Goal: Task Accomplishment & Management: Use online tool/utility

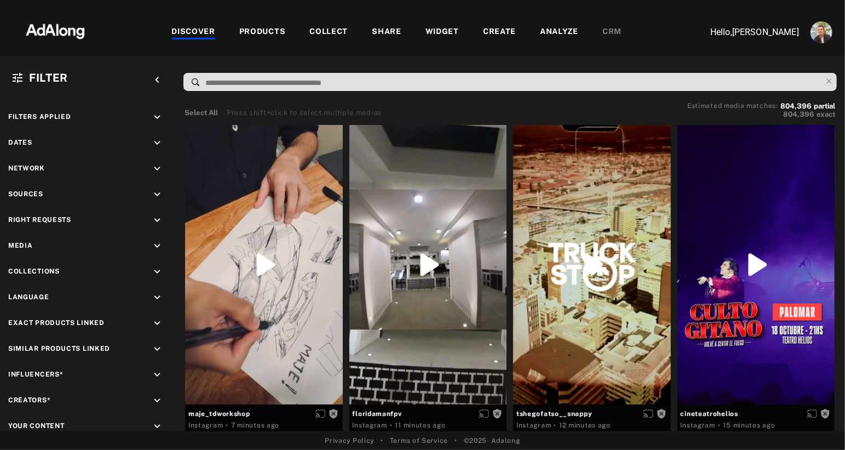
click at [320, 32] on div "COLLECT" at bounding box center [328, 32] width 38 height 13
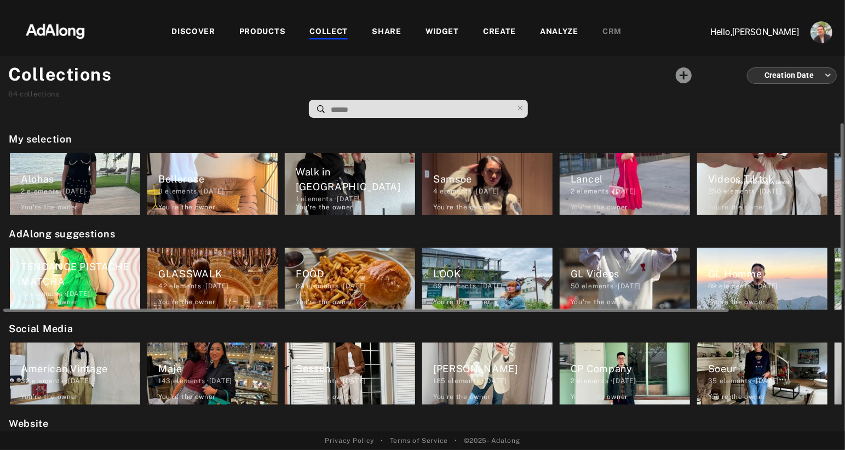
click at [82, 264] on div "TENDANCE PISTACHE MATCHA" at bounding box center [80, 274] width 119 height 30
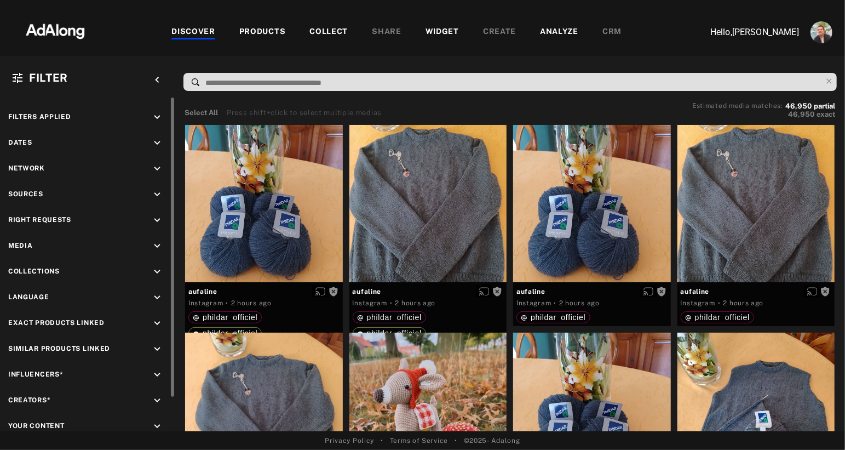
click at [160, 217] on icon "keyboard_arrow_down" at bounding box center [157, 220] width 12 height 12
click at [33, 245] on div "Agreed" at bounding box center [97, 245] width 139 height 11
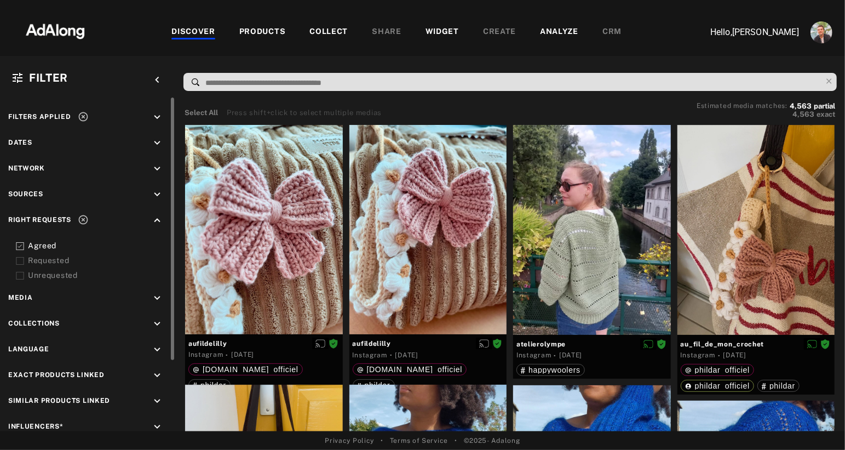
click at [29, 256] on div "Requested" at bounding box center [97, 260] width 139 height 11
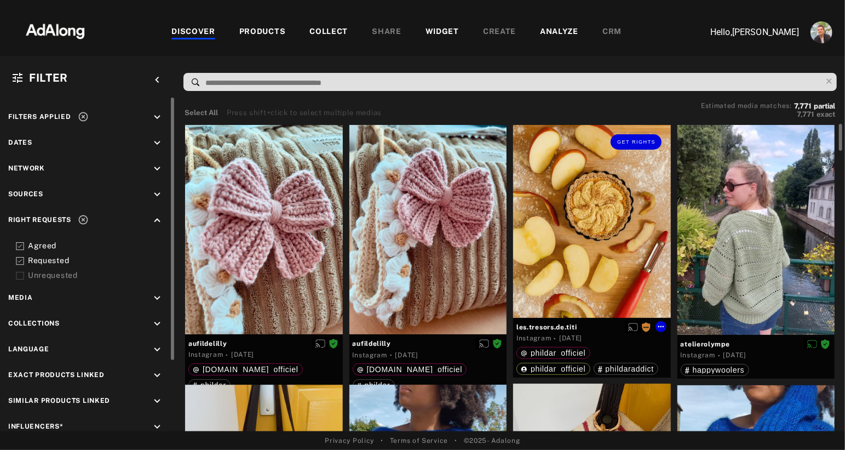
click at [575, 187] on div "Get rights" at bounding box center [592, 221] width 158 height 193
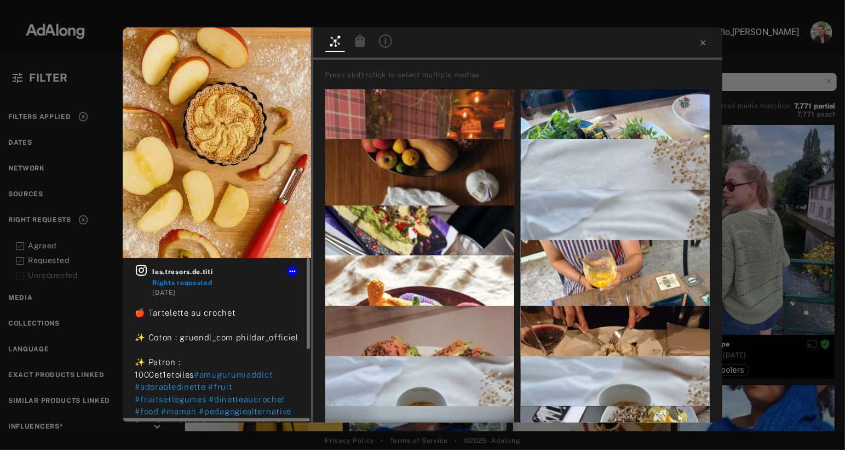
click at [139, 271] on icon at bounding box center [141, 269] width 13 height 13
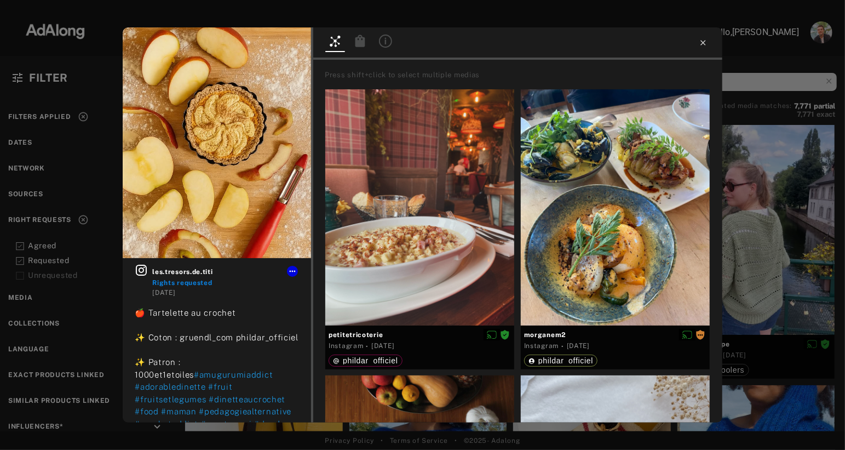
click at [703, 43] on icon at bounding box center [702, 42] width 5 height 5
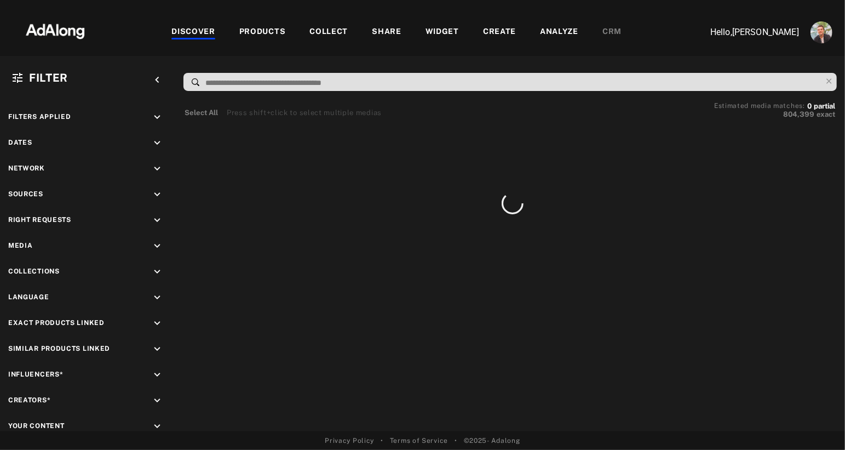
click at [433, 36] on div "WIDGET" at bounding box center [441, 32] width 33 height 13
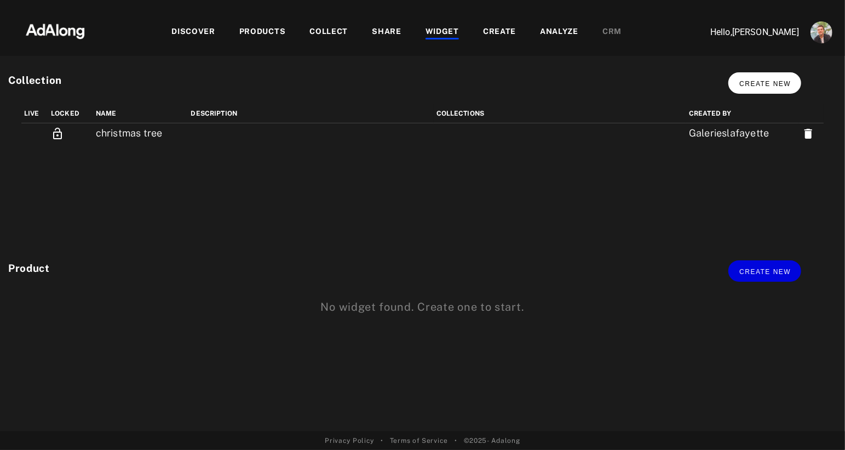
click at [747, 82] on span "Create new" at bounding box center [764, 84] width 51 height 8
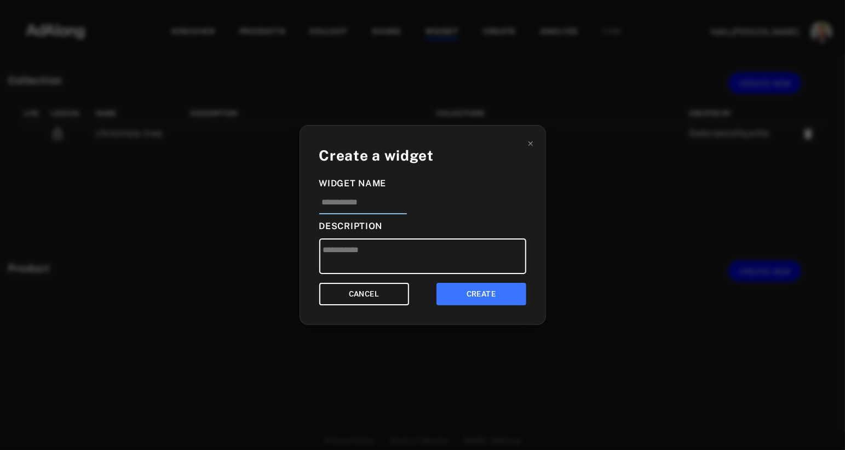
click at [342, 200] on input at bounding box center [363, 205] width 88 height 18
type input "**********"
click at [491, 297] on button "CREATE" at bounding box center [481, 294] width 90 height 22
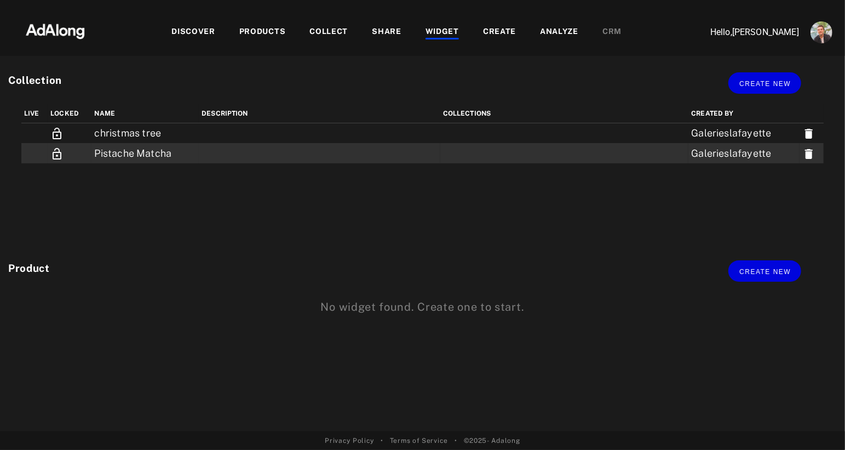
click at [148, 150] on td "Pistache Matcha" at bounding box center [144, 153] width 107 height 20
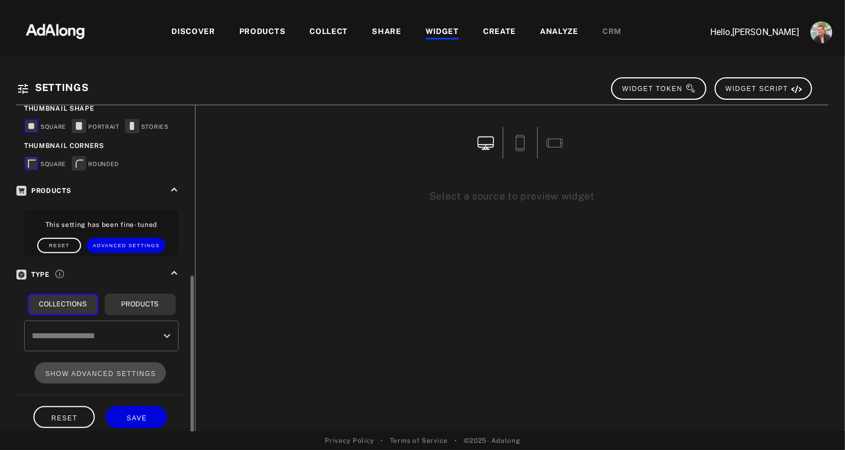
scroll to position [334, 0]
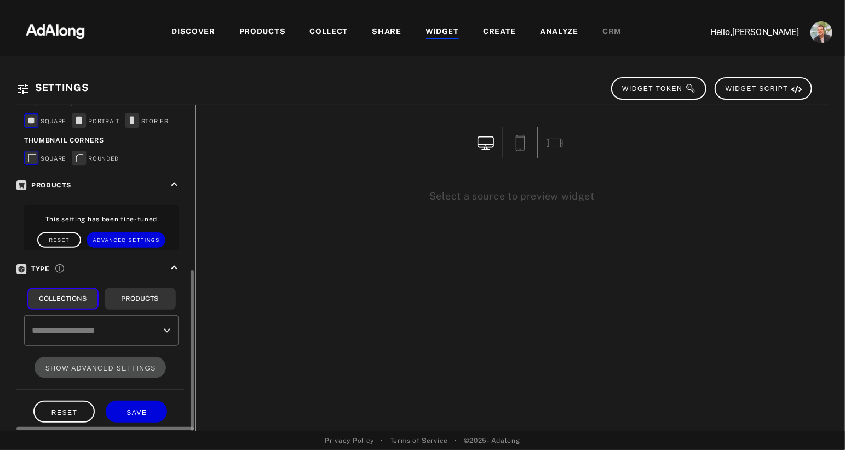
click at [110, 324] on input "text" at bounding box center [93, 330] width 128 height 21
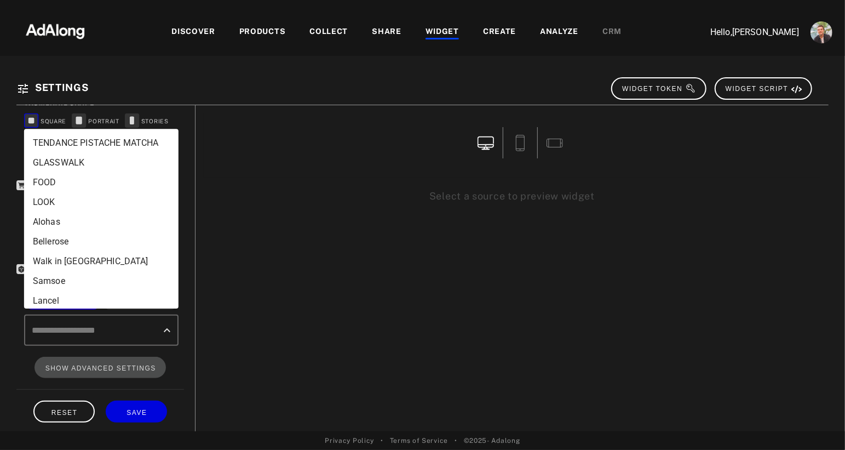
click at [113, 141] on li "TENDANCE PISTACHE MATCHA" at bounding box center [101, 143] width 154 height 20
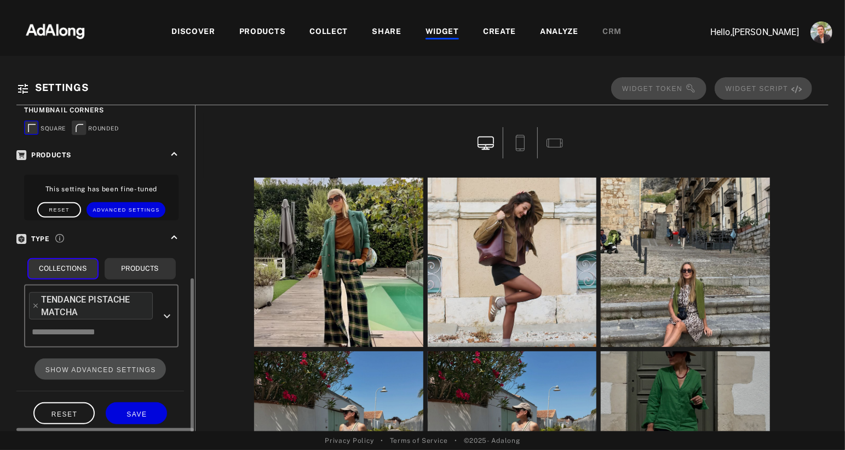
scroll to position [365, 0]
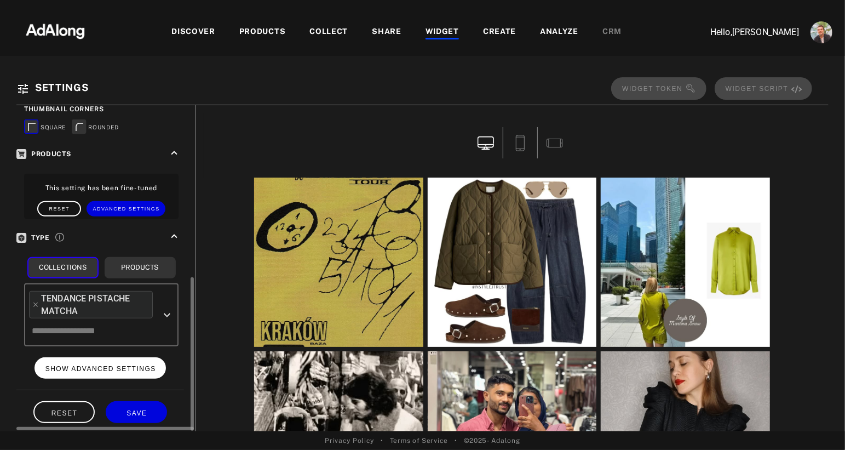
click at [95, 366] on button "SHOW ADVANCED SETTINGS" at bounding box center [100, 367] width 132 height 21
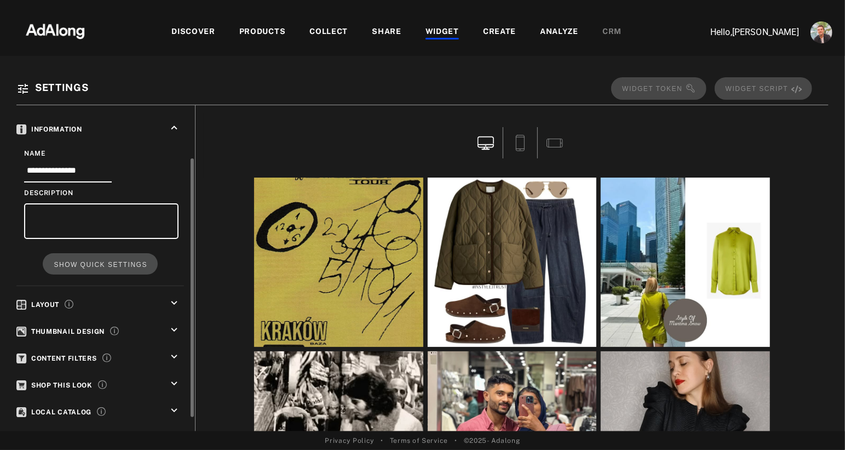
scroll to position [42, 0]
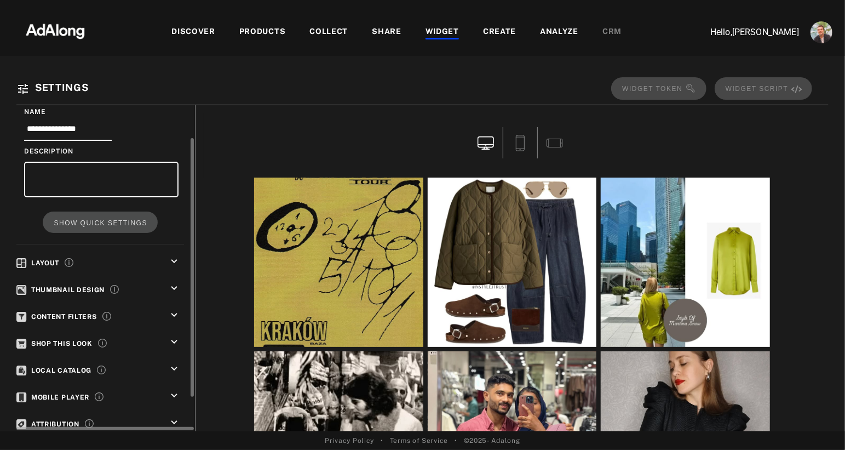
click at [102, 255] on div "Layout keyboard_arrow_down" at bounding box center [100, 263] width 168 height 16
click at [177, 260] on icon "keyboard_arrow_down" at bounding box center [174, 261] width 12 height 12
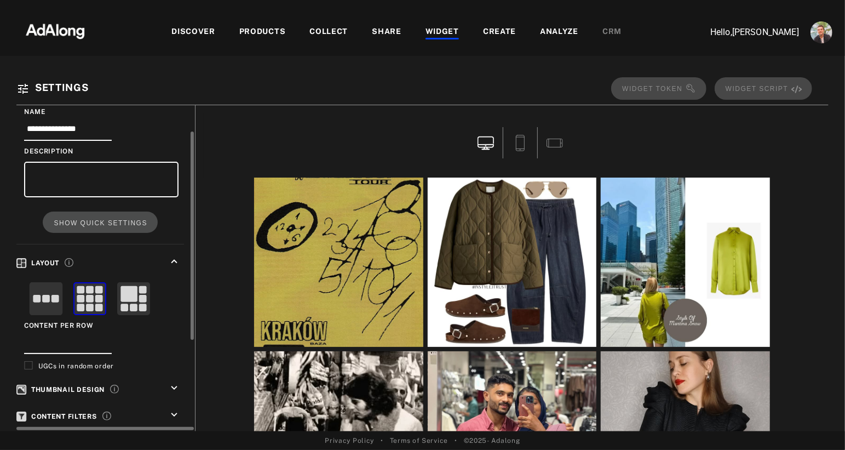
click at [139, 300] on rect at bounding box center [134, 299] width 32 height 32
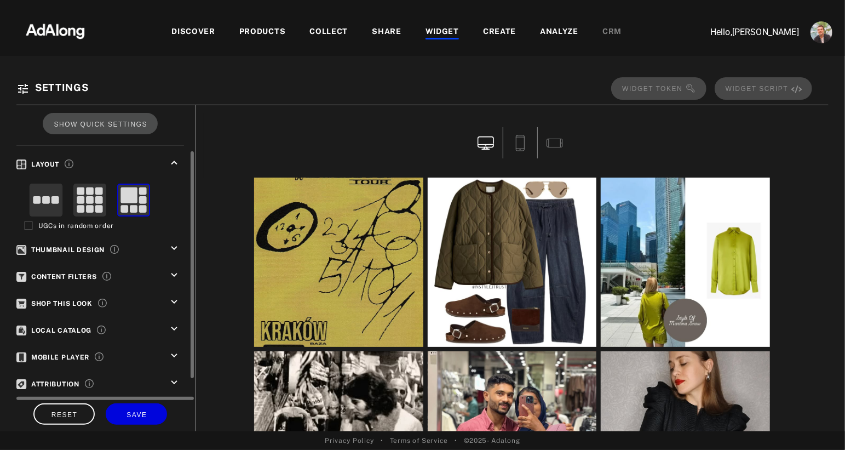
scroll to position [142, 0]
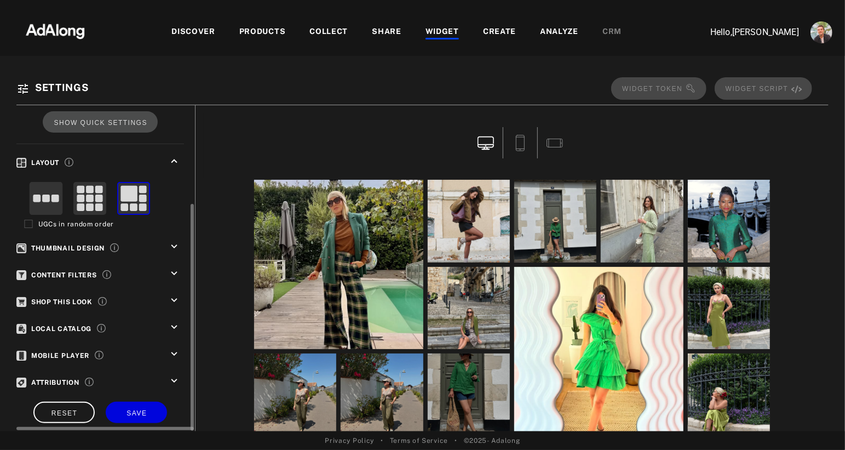
click at [175, 242] on icon "keyboard_arrow_down" at bounding box center [174, 246] width 12 height 12
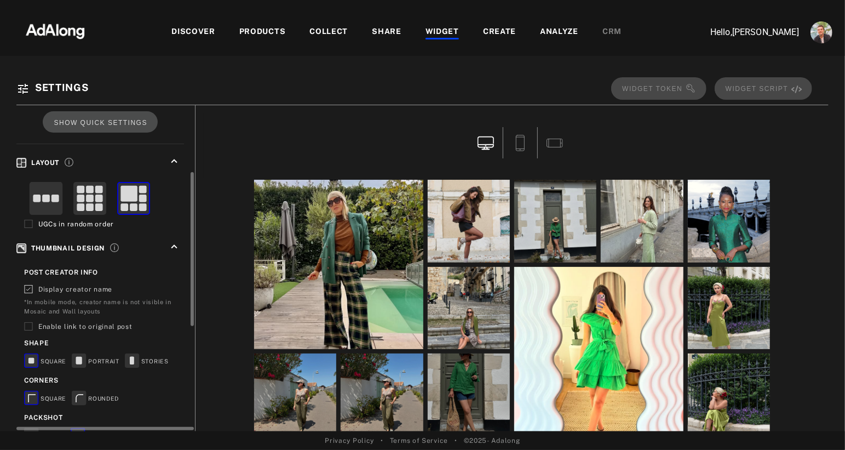
click at [80, 396] on rect at bounding box center [79, 397] width 14 height 14
click at [133, 356] on icon at bounding box center [132, 360] width 4 height 8
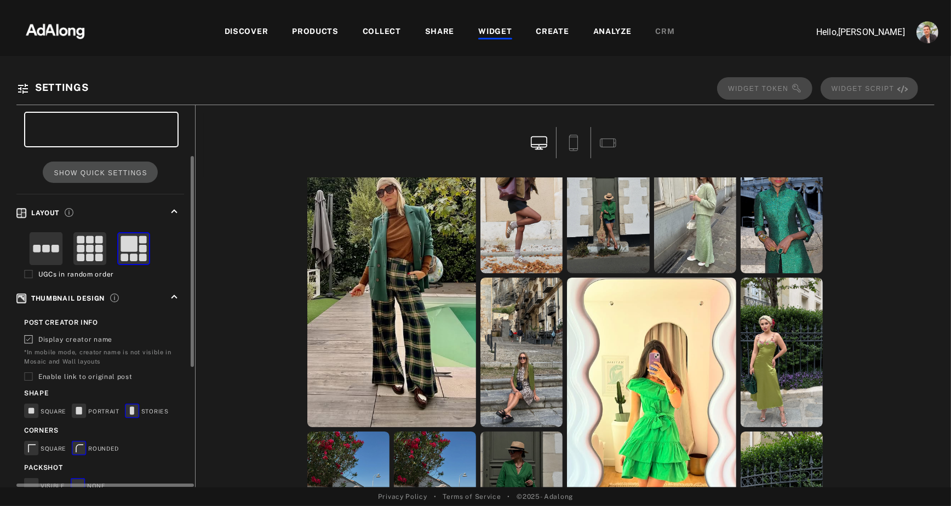
scroll to position [309, 0]
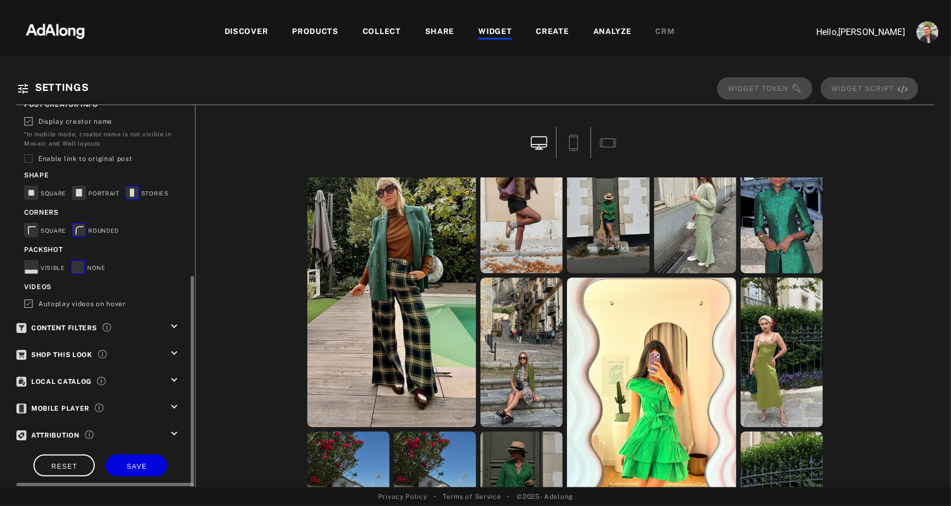
click at [172, 325] on icon "keyboard_arrow_down" at bounding box center [174, 326] width 12 height 12
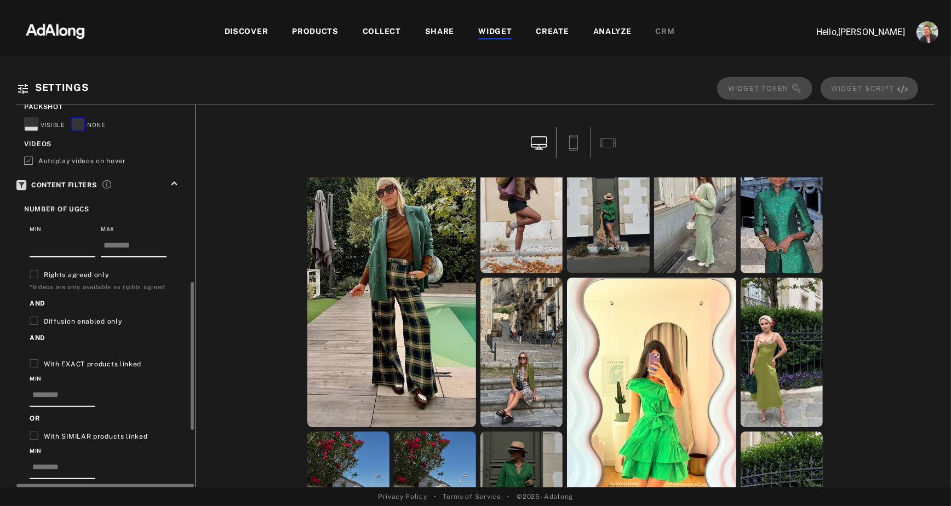
scroll to position [453, 0]
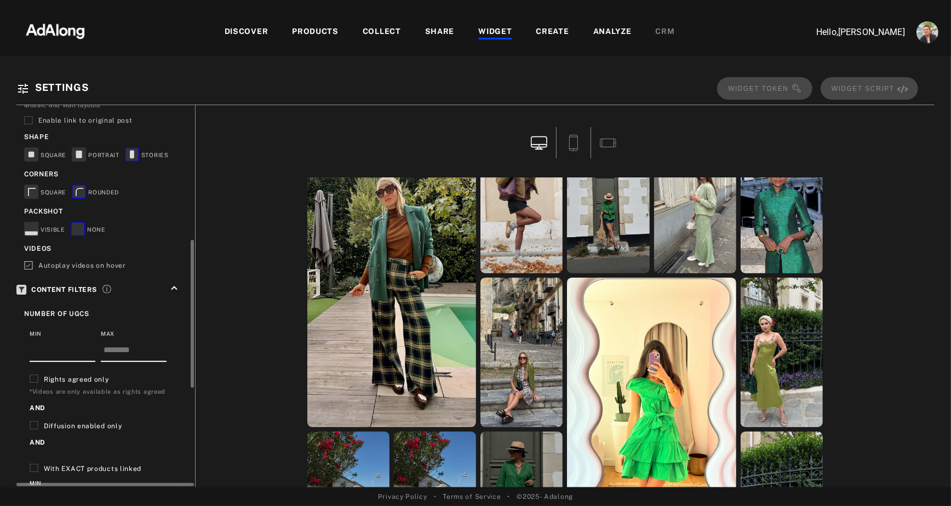
click at [172, 283] on icon "keyboard_arrow_up" at bounding box center [174, 288] width 12 height 12
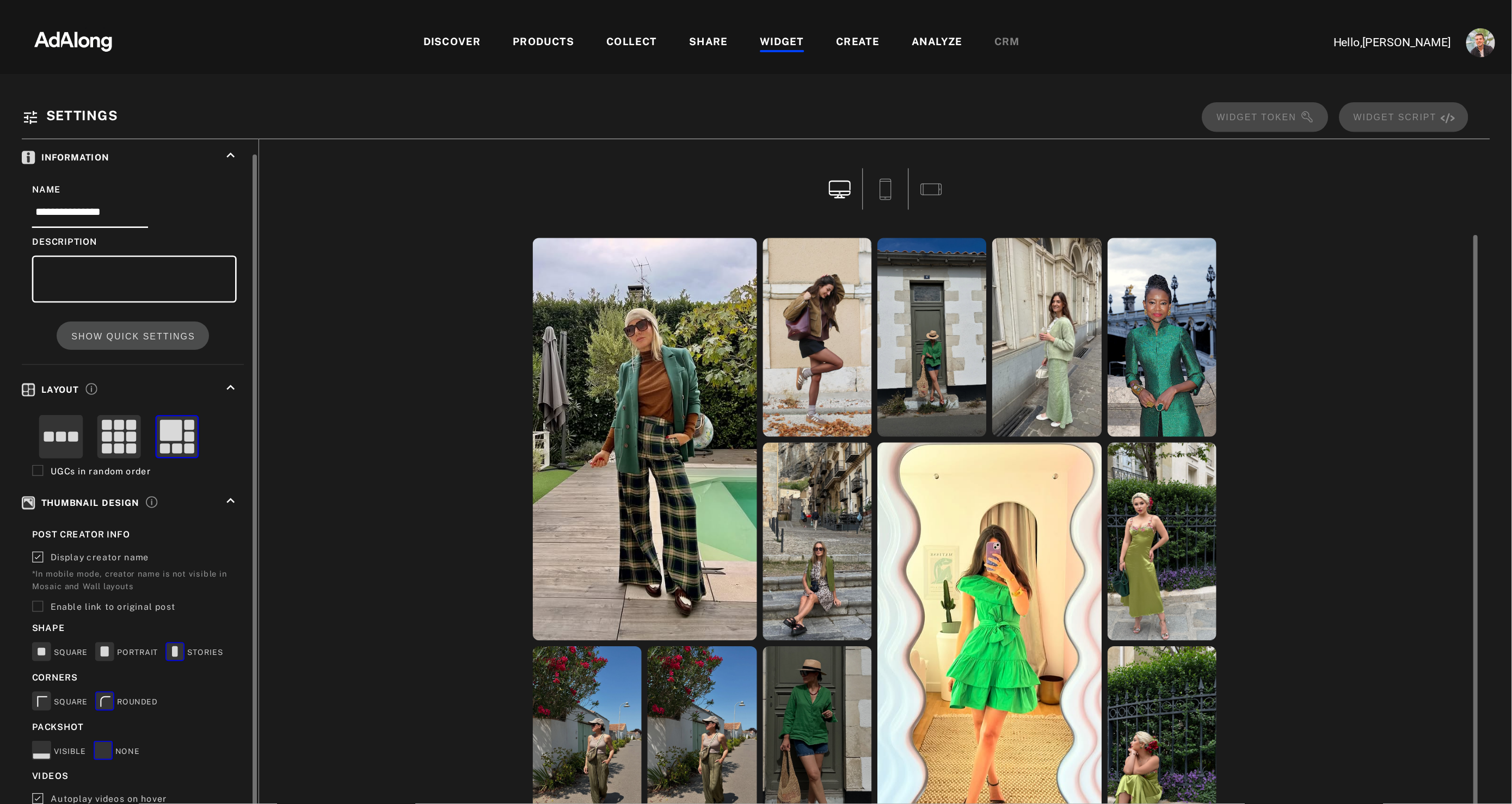
scroll to position [11, 0]
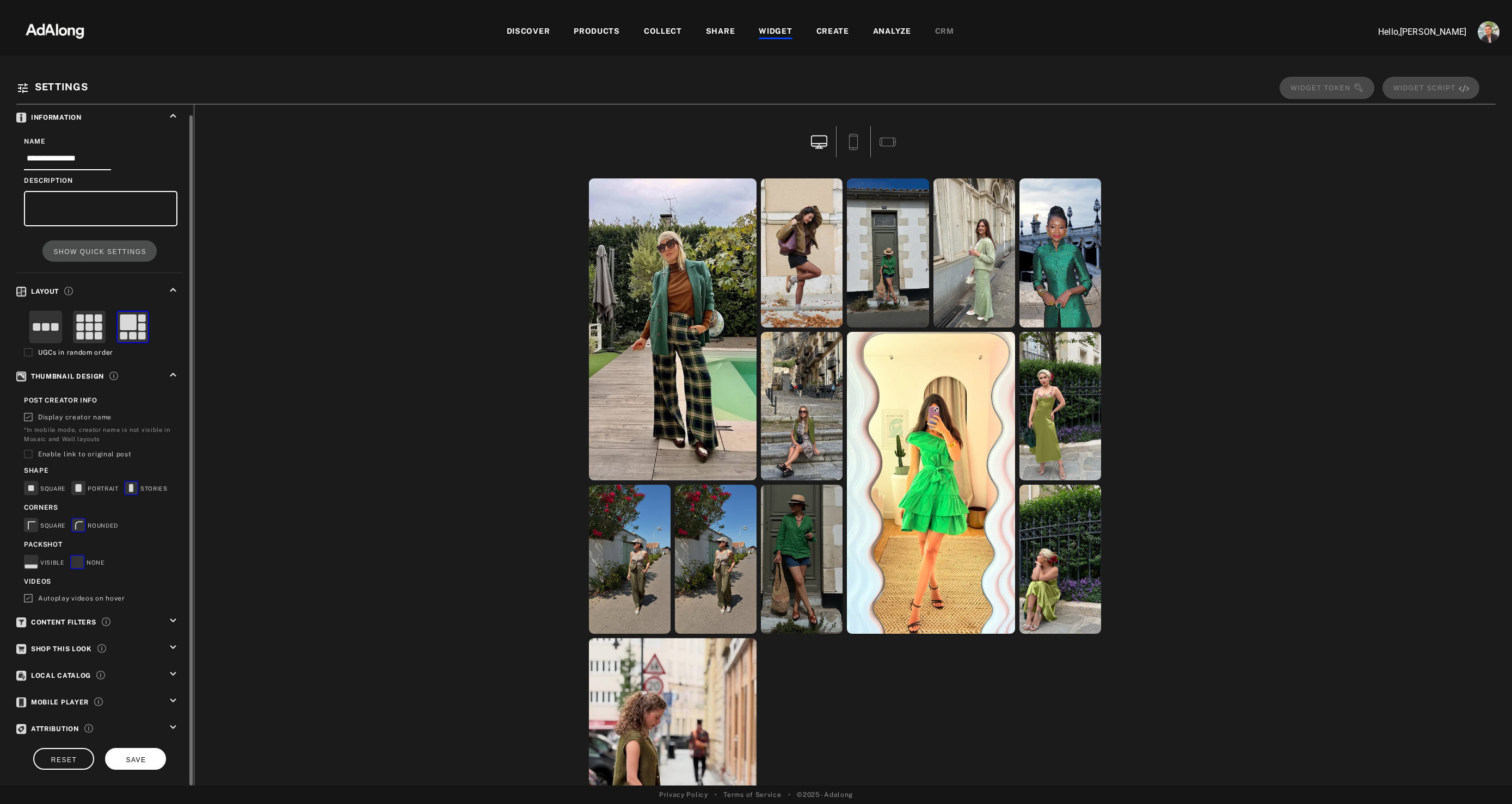
click at [144, 446] on button "SAVE" at bounding box center [135, 758] width 61 height 21
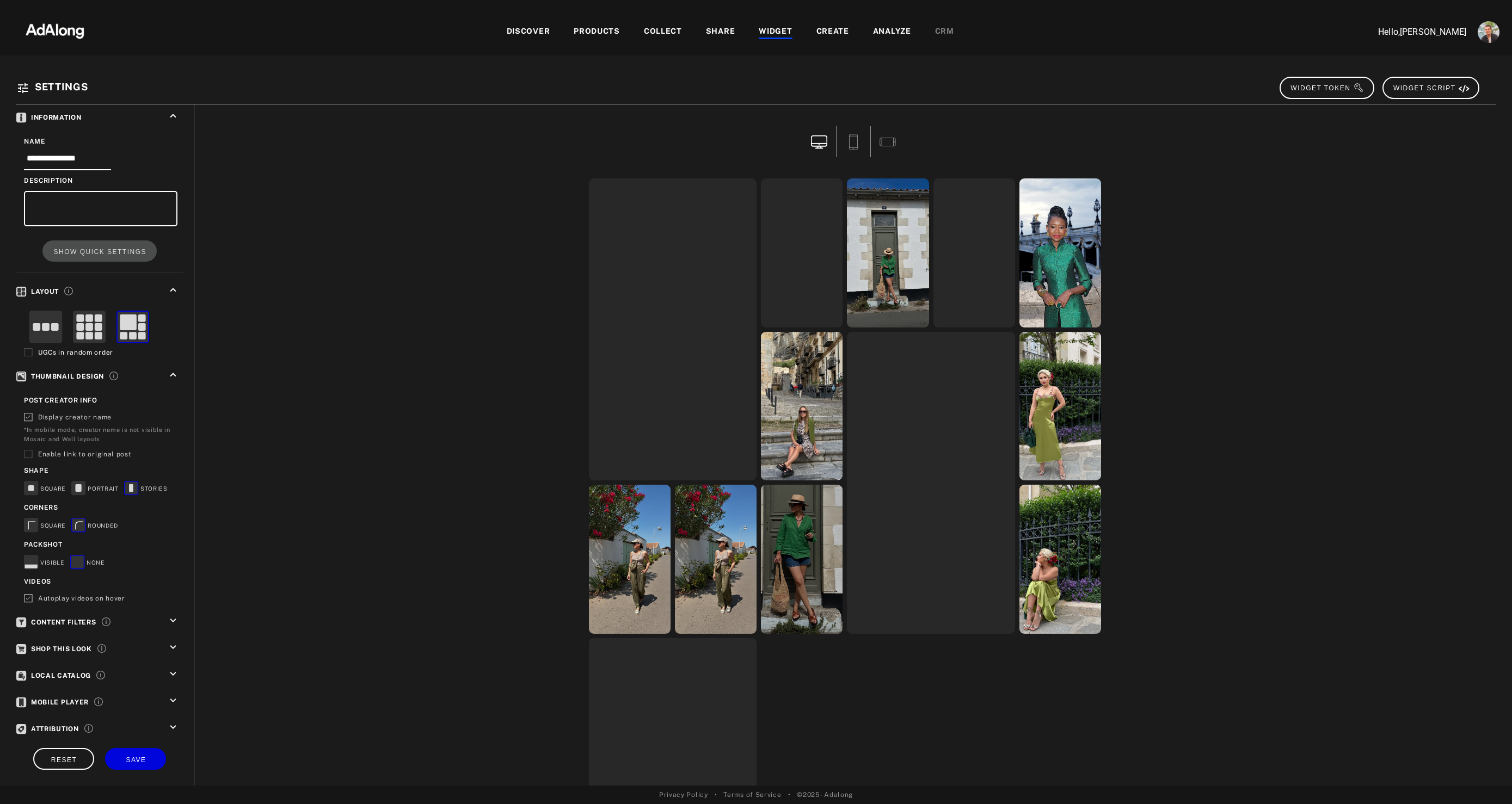
click at [660, 30] on div "COLLECT" at bounding box center [663, 32] width 38 height 13
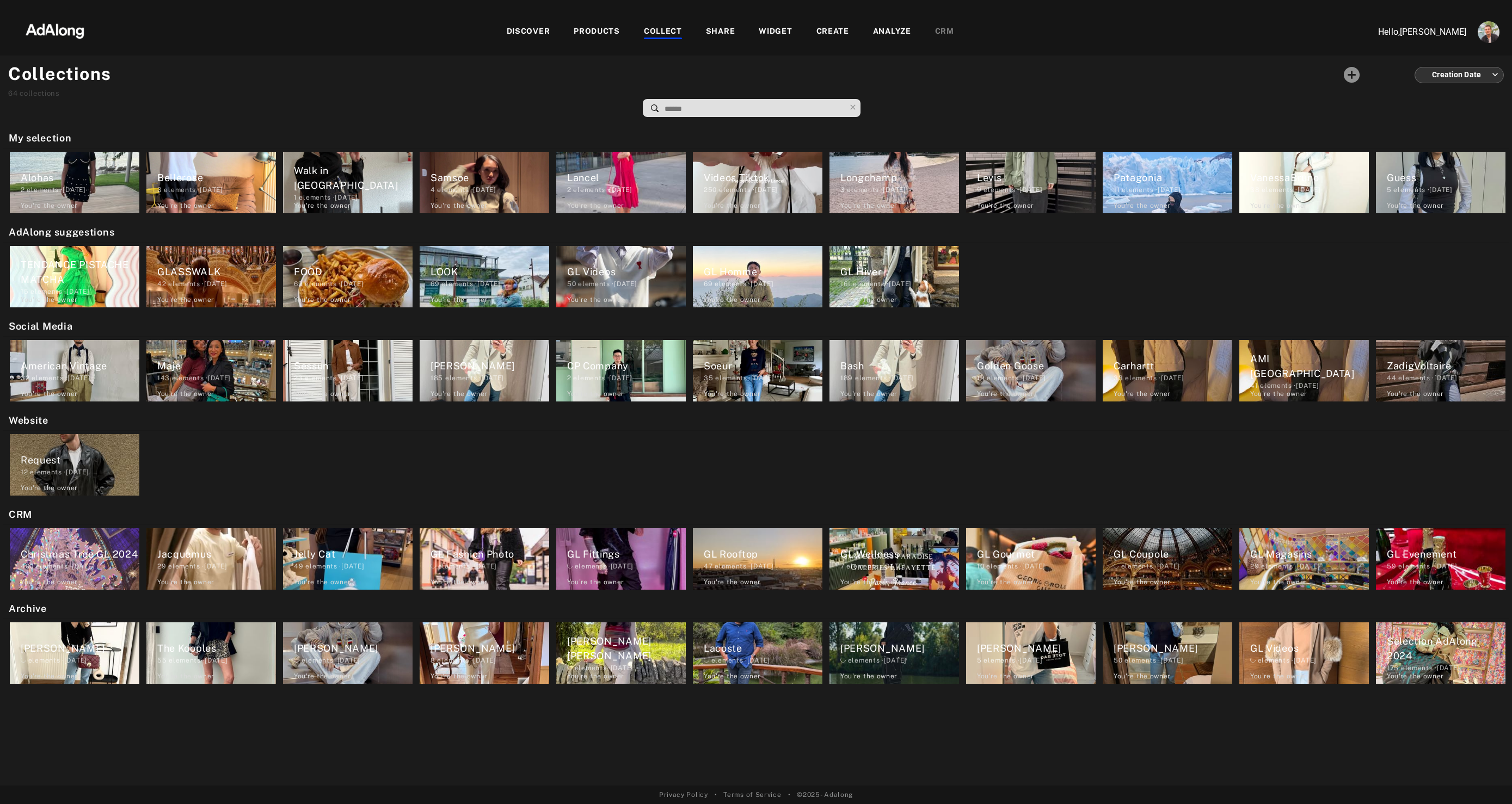
click at [43, 263] on div "TENDANCE PISTACHE MATCHA" at bounding box center [80, 272] width 118 height 30
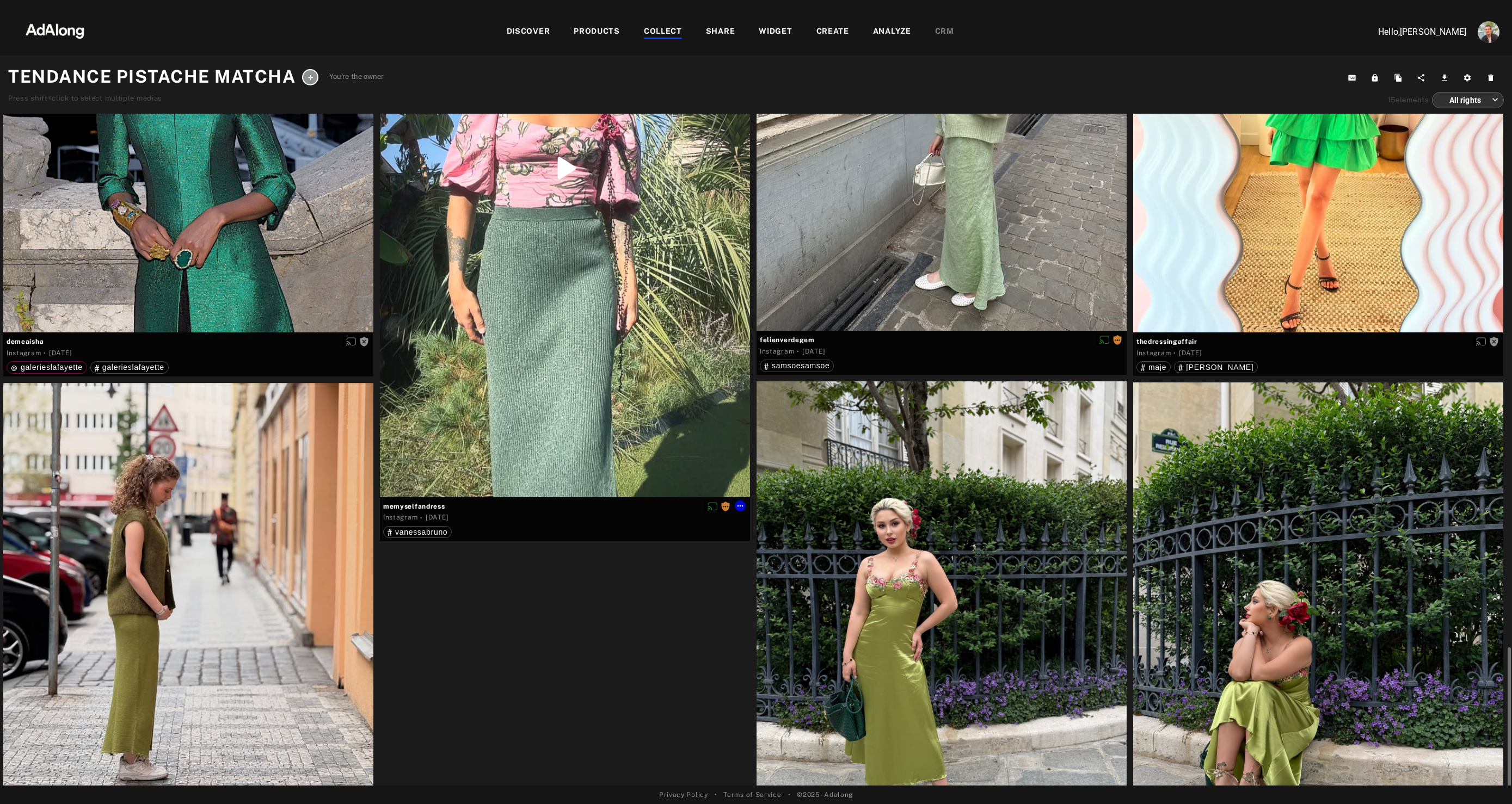
scroll to position [1414, 0]
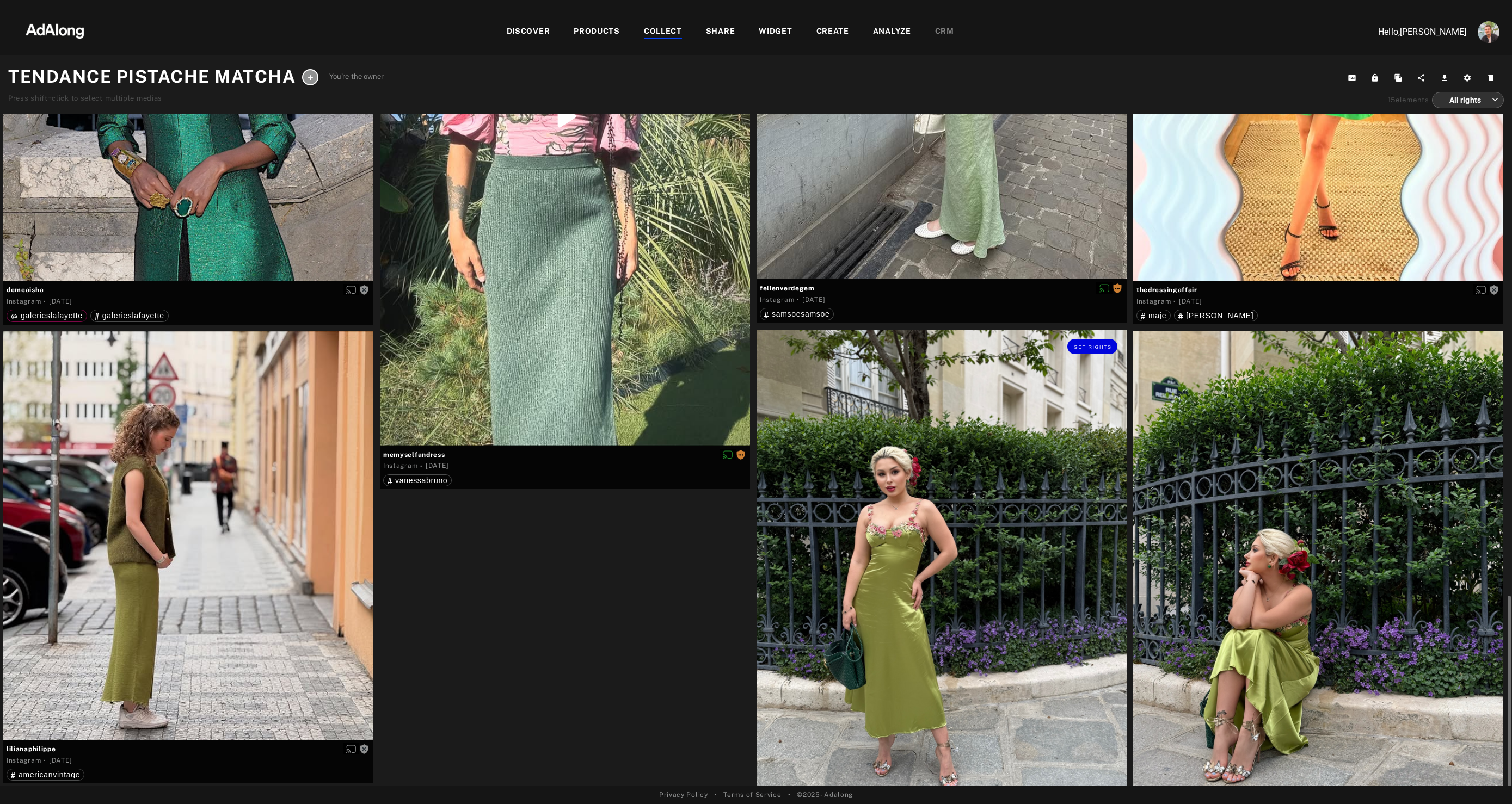
click at [839, 446] on div "Get rights" at bounding box center [941, 561] width 370 height 462
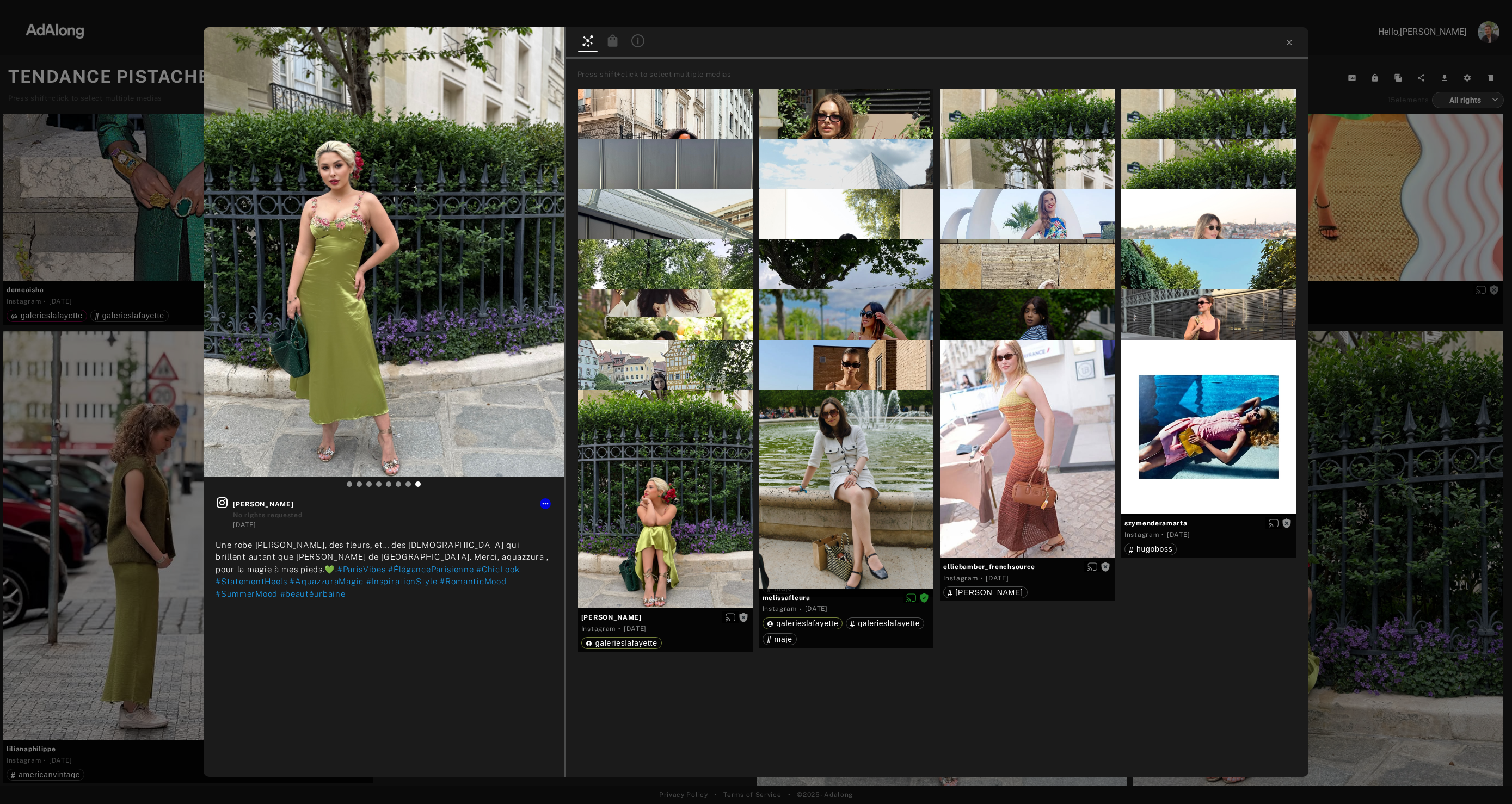
click at [839, 446] on div "Press shift+click to select multiple medias adrielfelise Instagram · 3 months a…" at bounding box center [936, 418] width 743 height 718
click at [839, 446] on div "Get rights olga_gera__ No rights requested 6 months ago Une robe légère, des fl…" at bounding box center [756, 402] width 1512 height 804
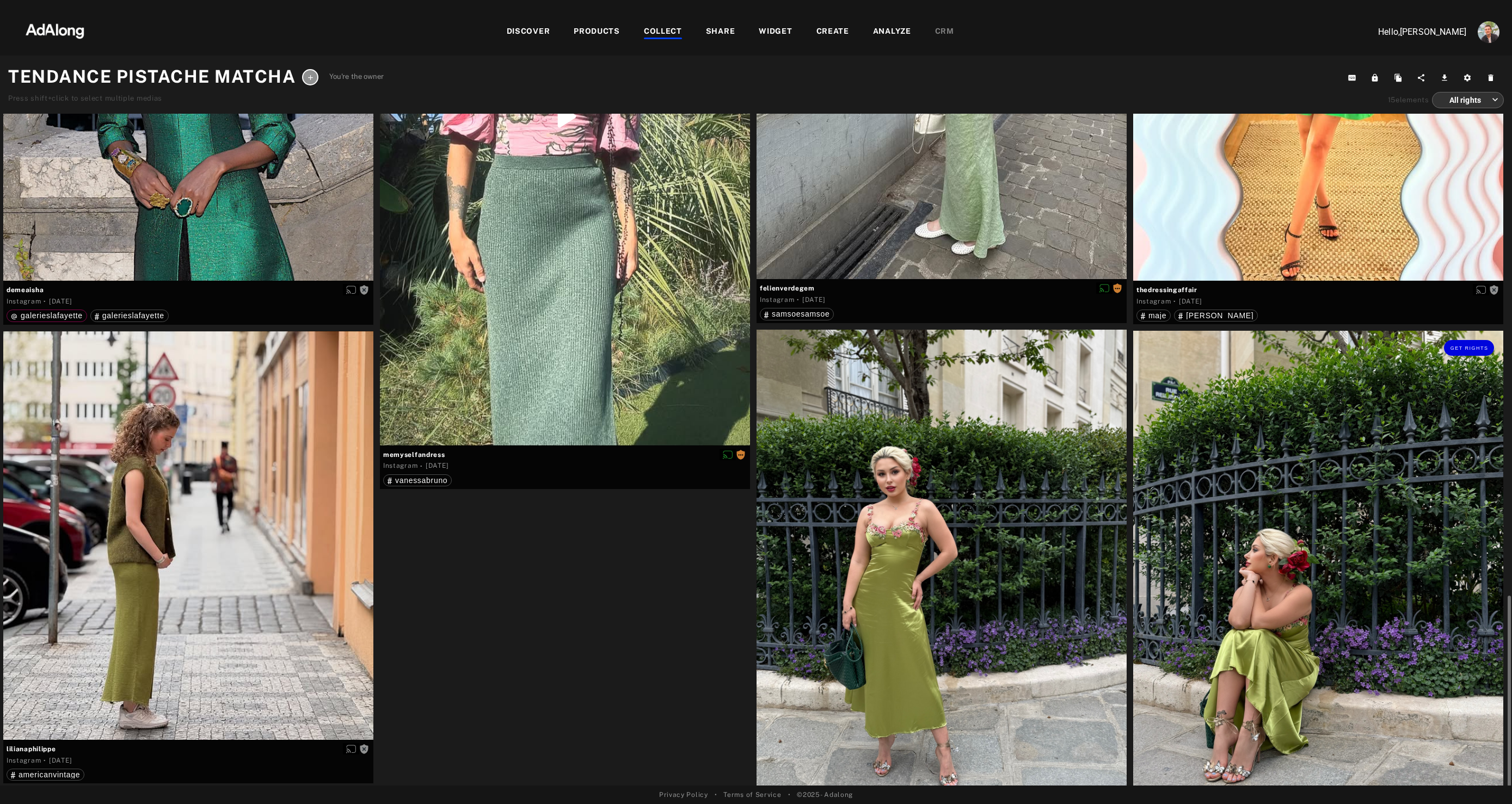
click at [839, 446] on div "Get rights" at bounding box center [1318, 562] width 370 height 462
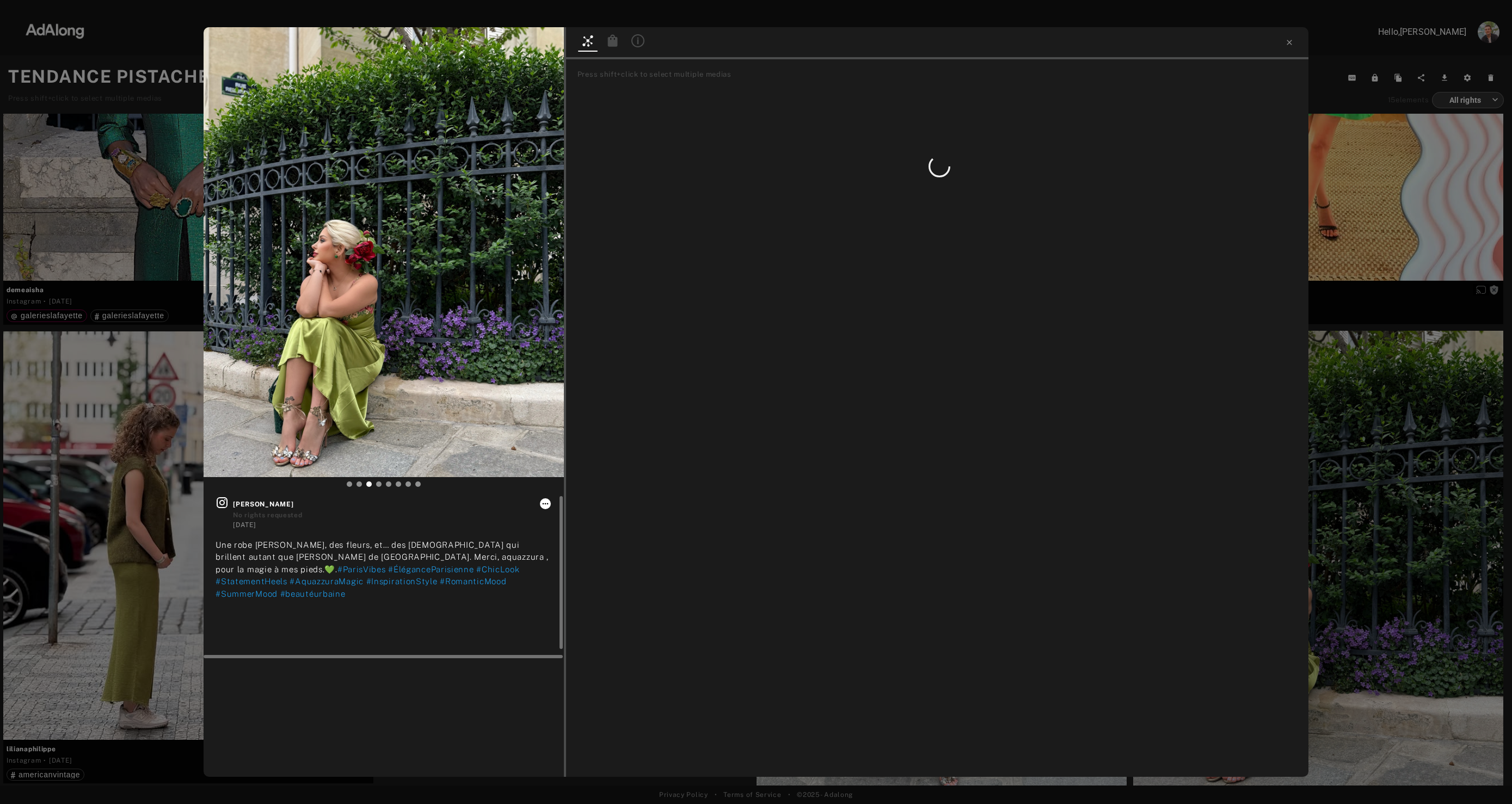
click at [546, 446] on icon at bounding box center [545, 504] width 9 height 9
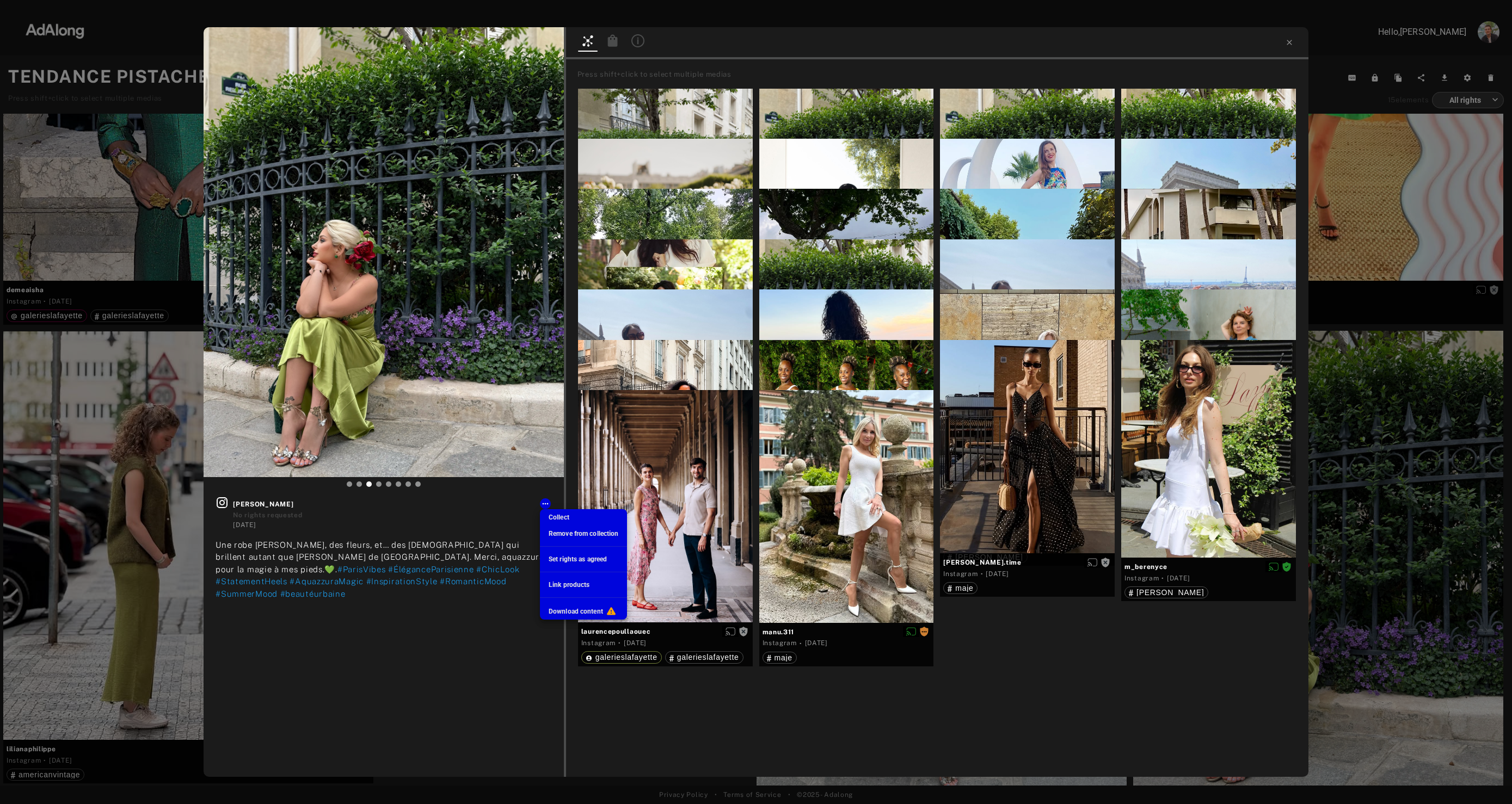
click at [561, 446] on span "Remove from collection" at bounding box center [584, 534] width 70 height 8
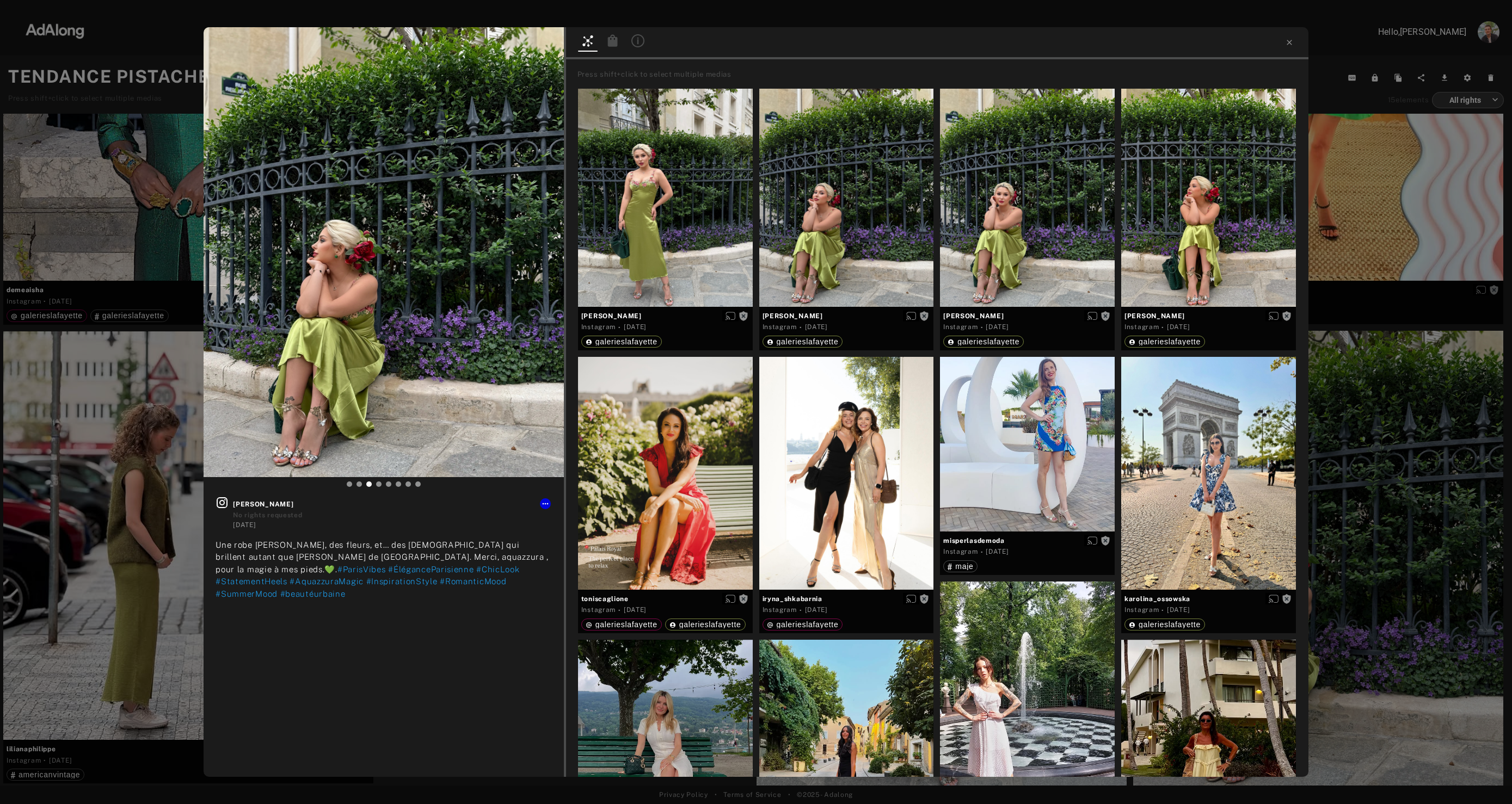
click at [839, 245] on div "Get rights olga_gera__ No rights requested 6 months ago Une robe légère, des fl…" at bounding box center [756, 402] width 1512 height 804
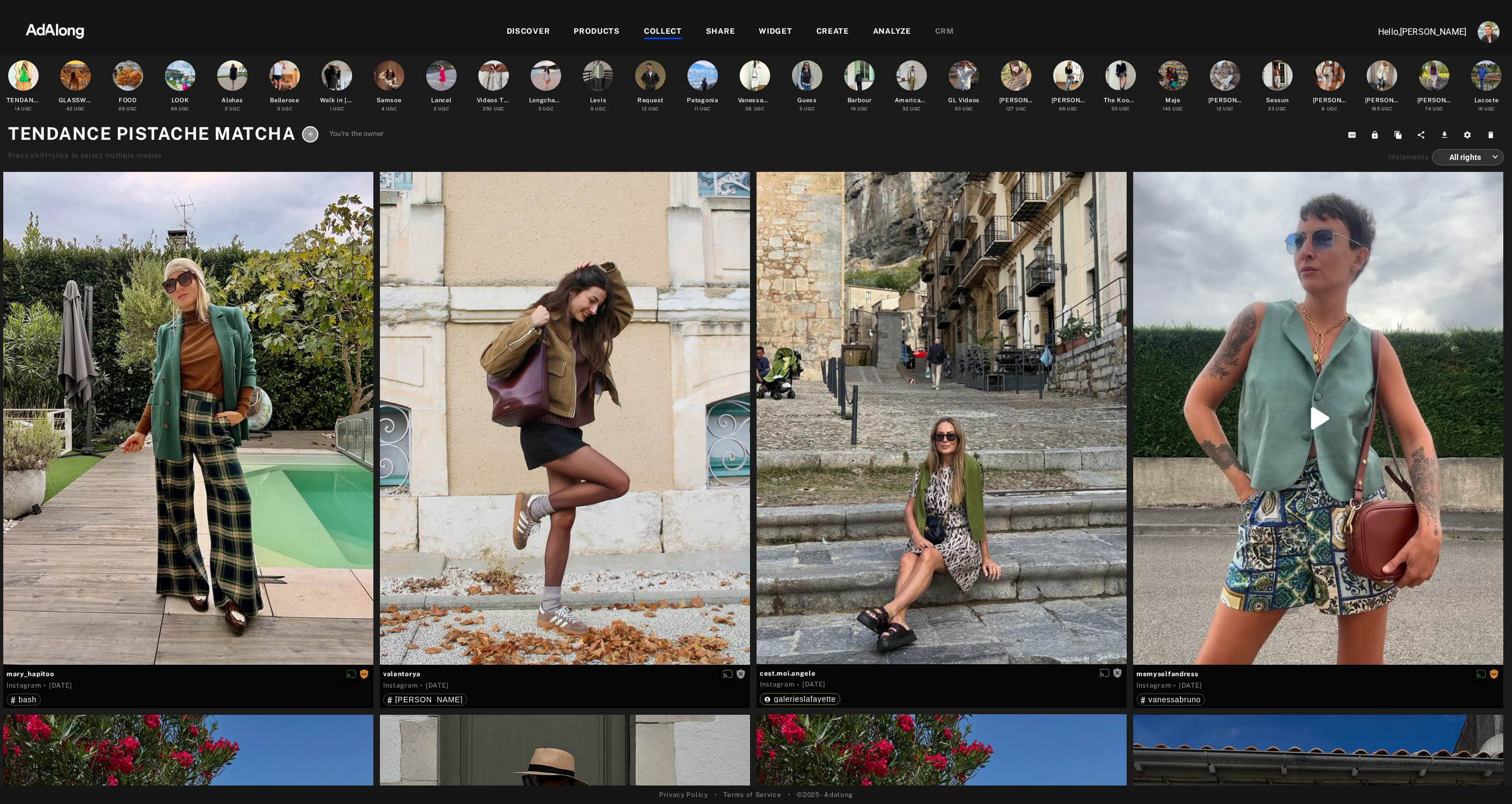
click at [764, 27] on div "WIDGET" at bounding box center [774, 32] width 33 height 13
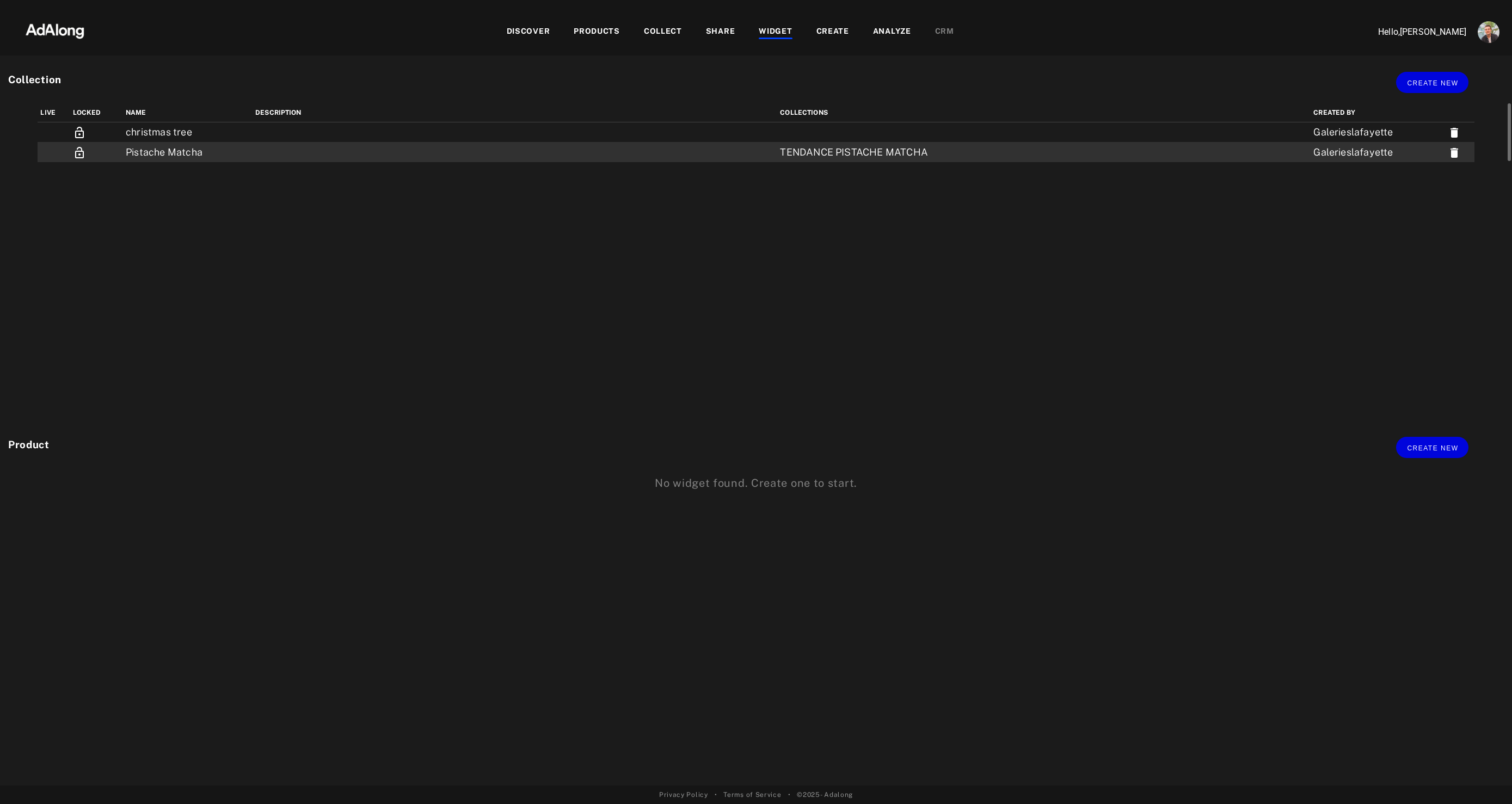
click at [138, 147] on td "Pistache Matcha" at bounding box center [188, 152] width 129 height 20
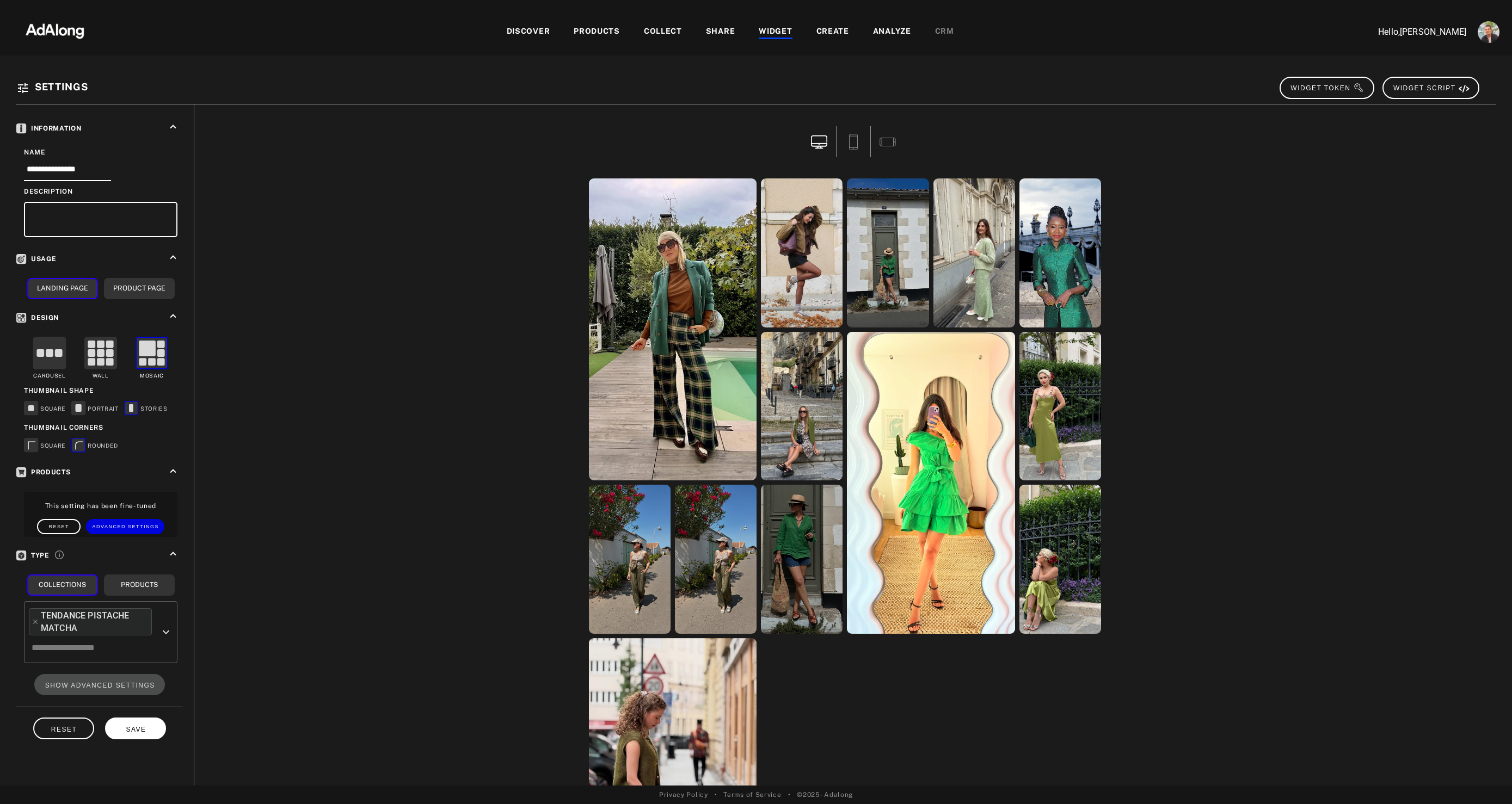
click at [132, 446] on button "SAVE" at bounding box center [135, 727] width 61 height 21
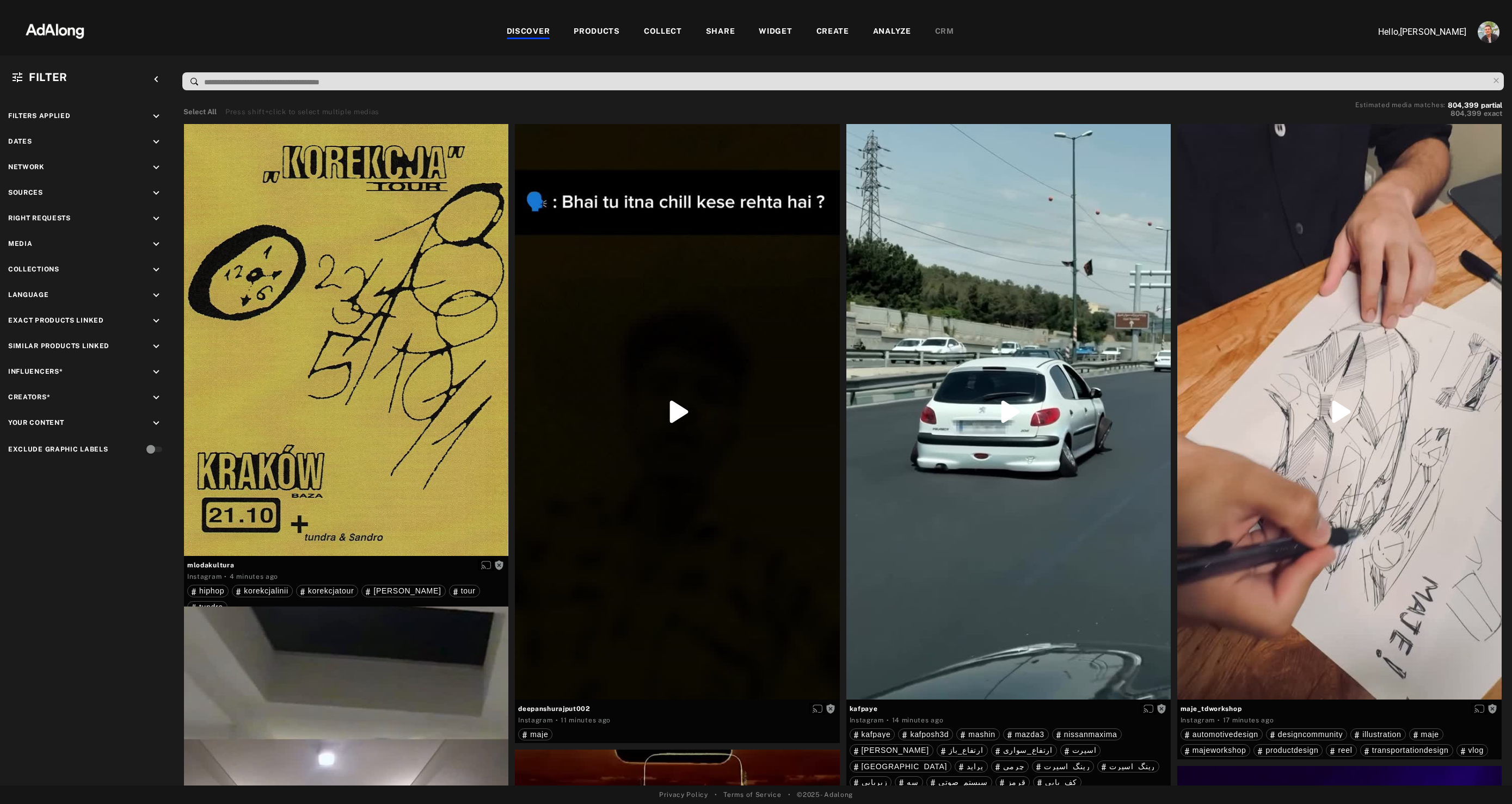
click at [776, 26] on div "WIDGET" at bounding box center [774, 32] width 33 height 13
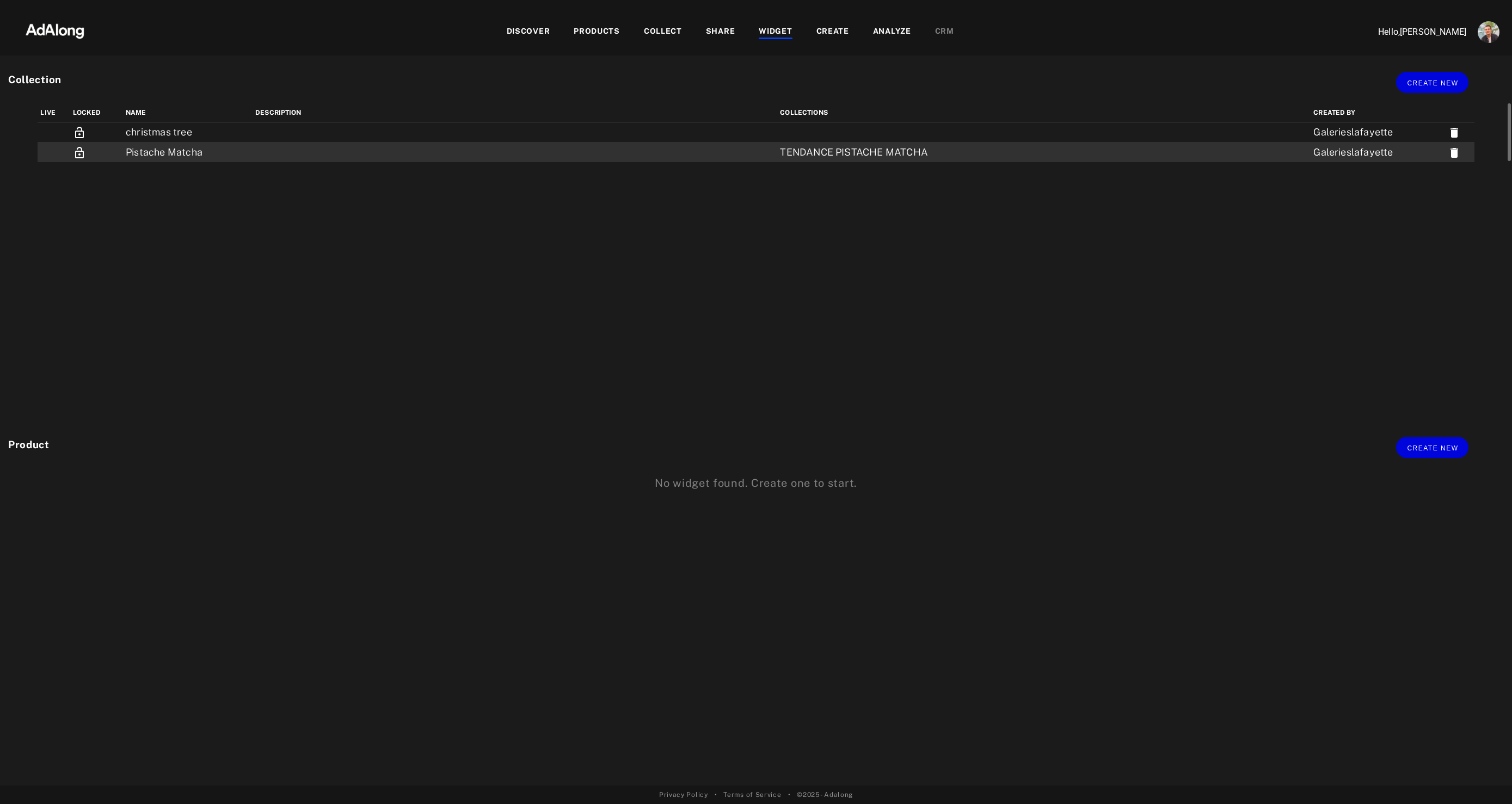
click at [163, 146] on td "Pistache Matcha" at bounding box center [188, 152] width 129 height 20
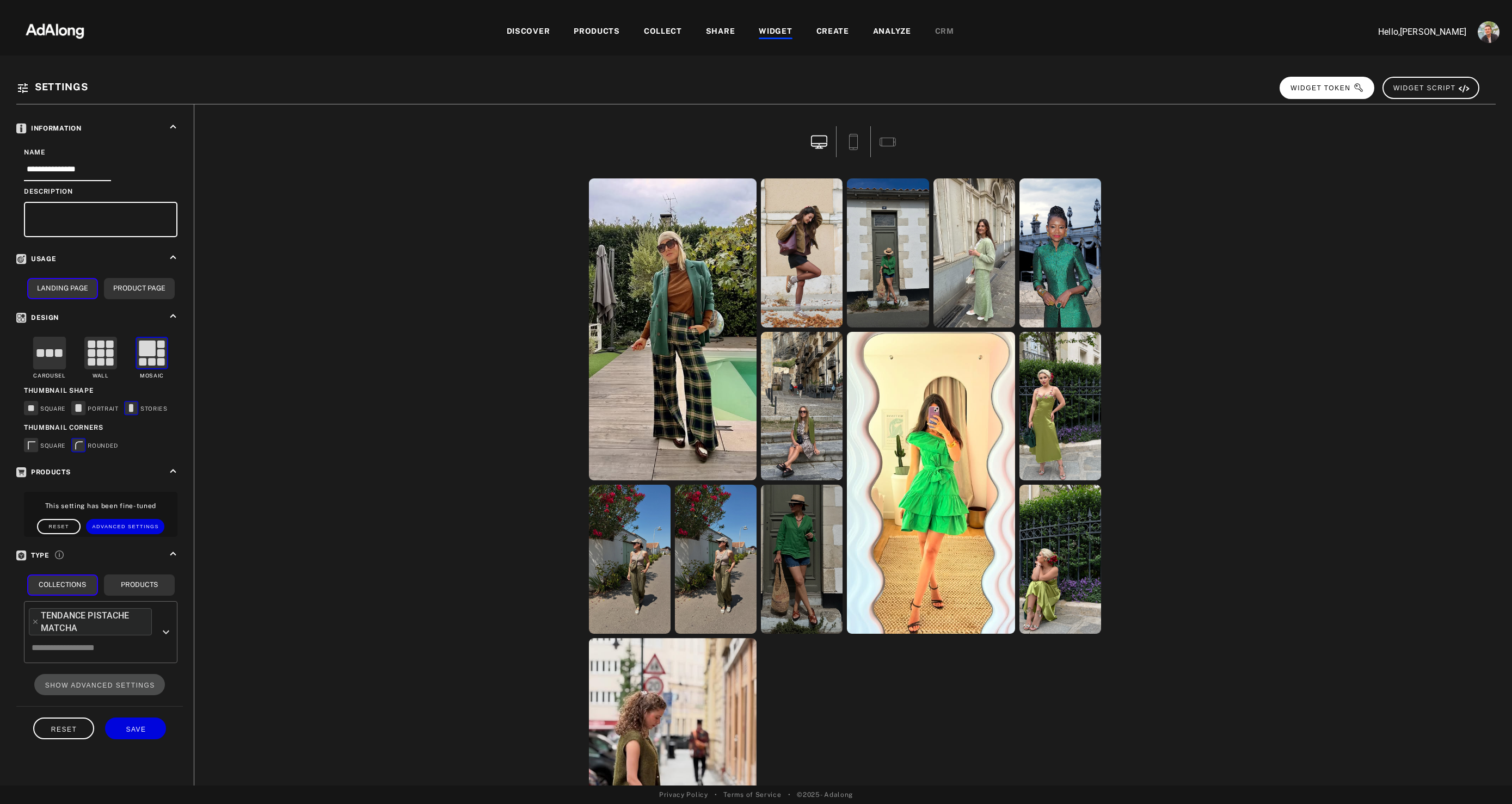
click at [1354, 88] on icon at bounding box center [1358, 88] width 11 height 11
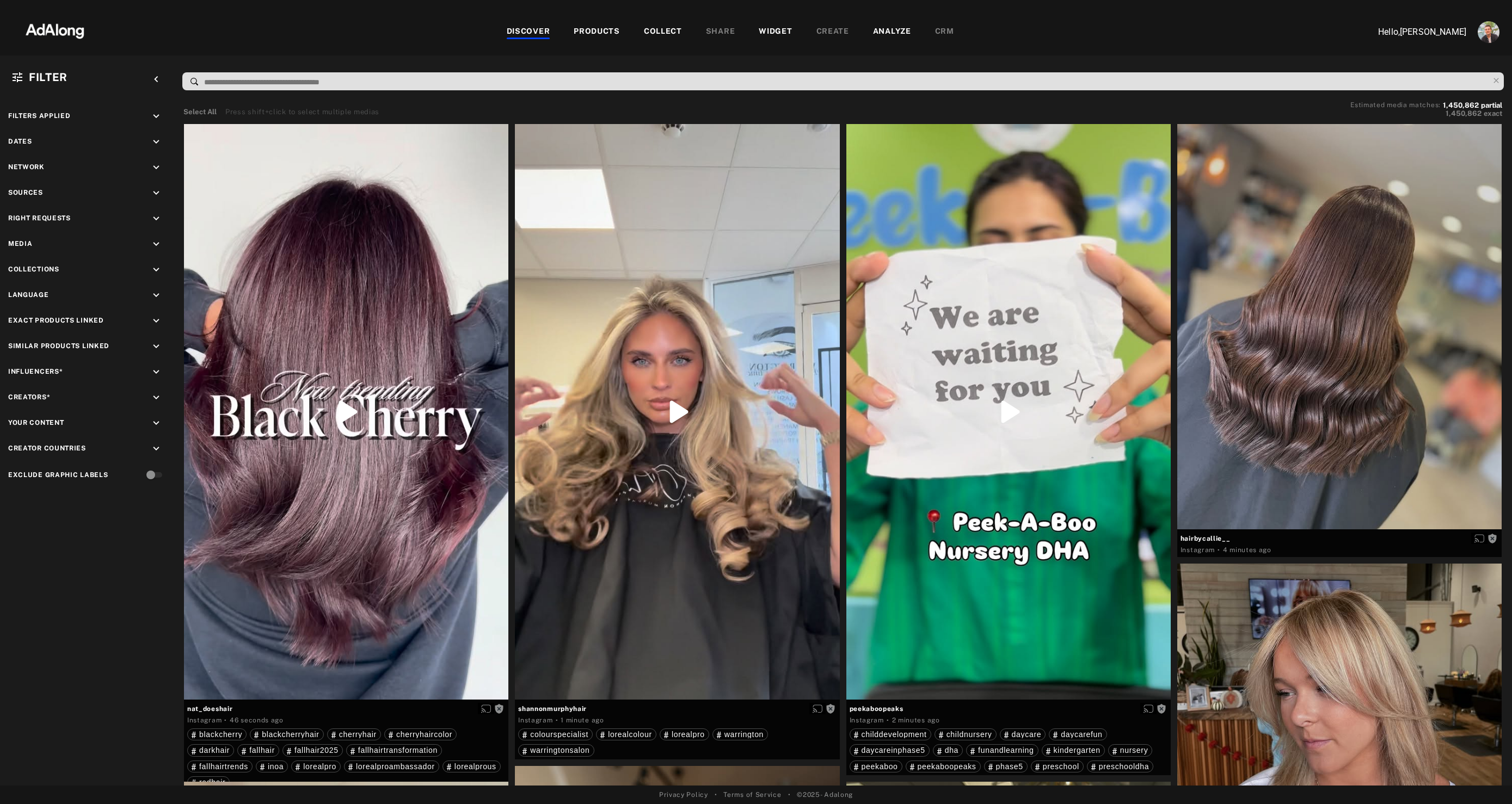
click at [663, 30] on div "COLLECT" at bounding box center [663, 32] width 38 height 13
